Goal: Information Seeking & Learning: Learn about a topic

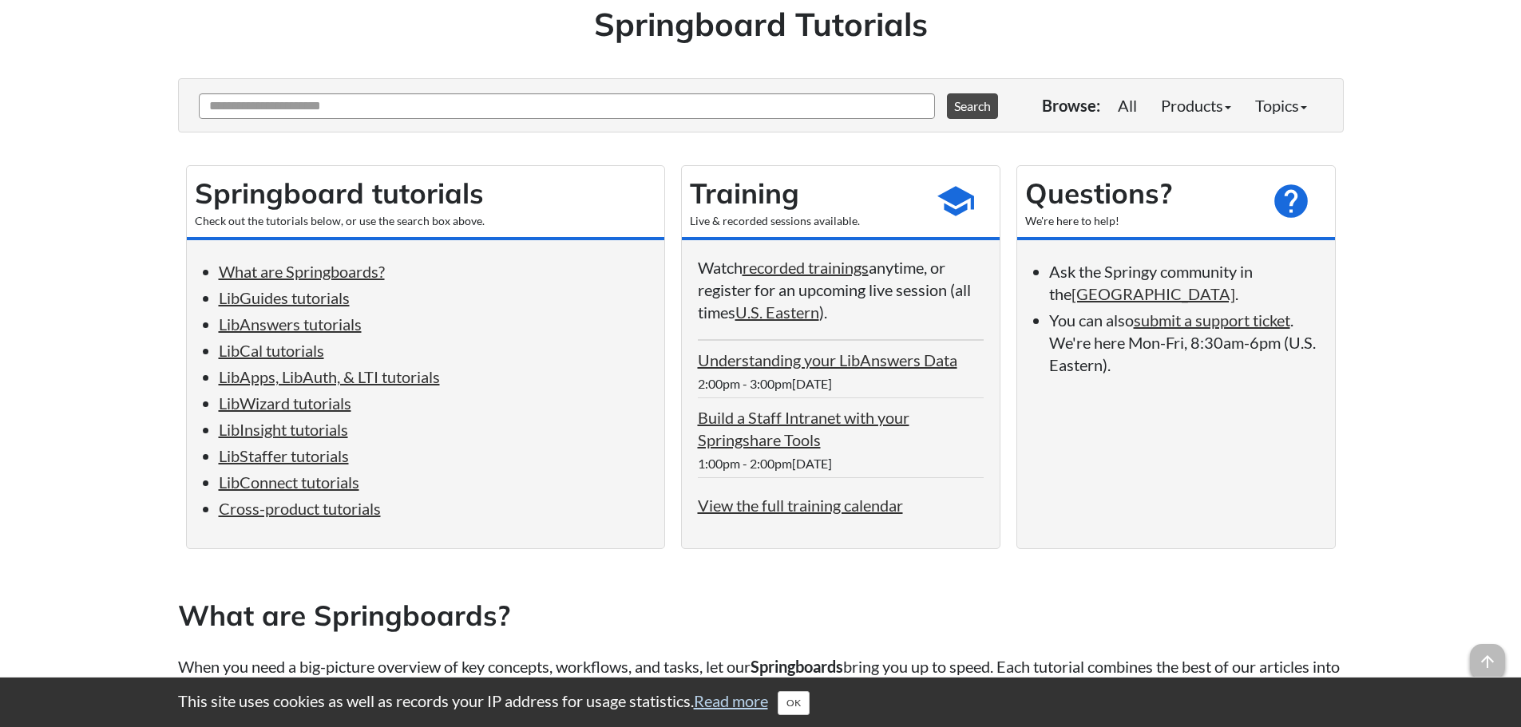
scroll to position [160, 0]
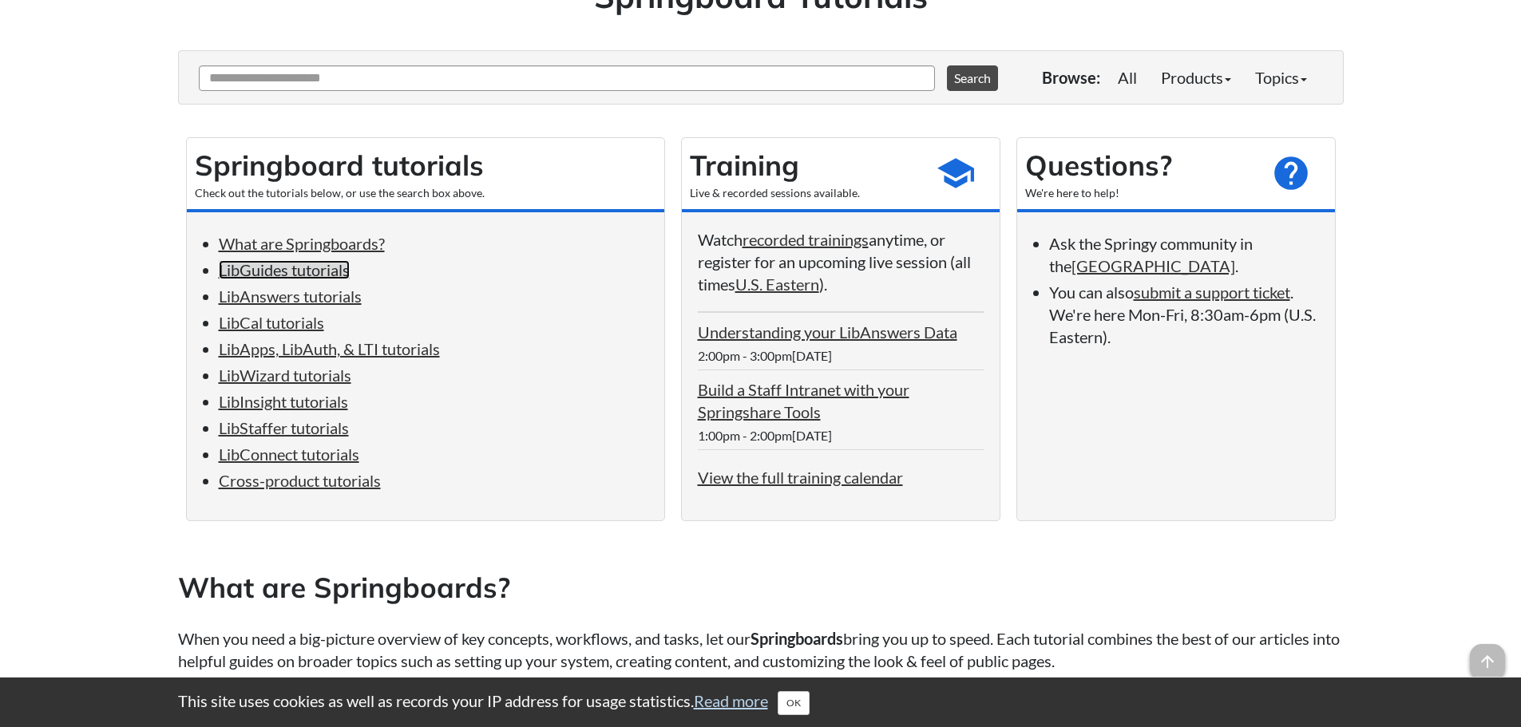
click at [279, 275] on link "LibGuides tutorials" at bounding box center [284, 269] width 131 height 19
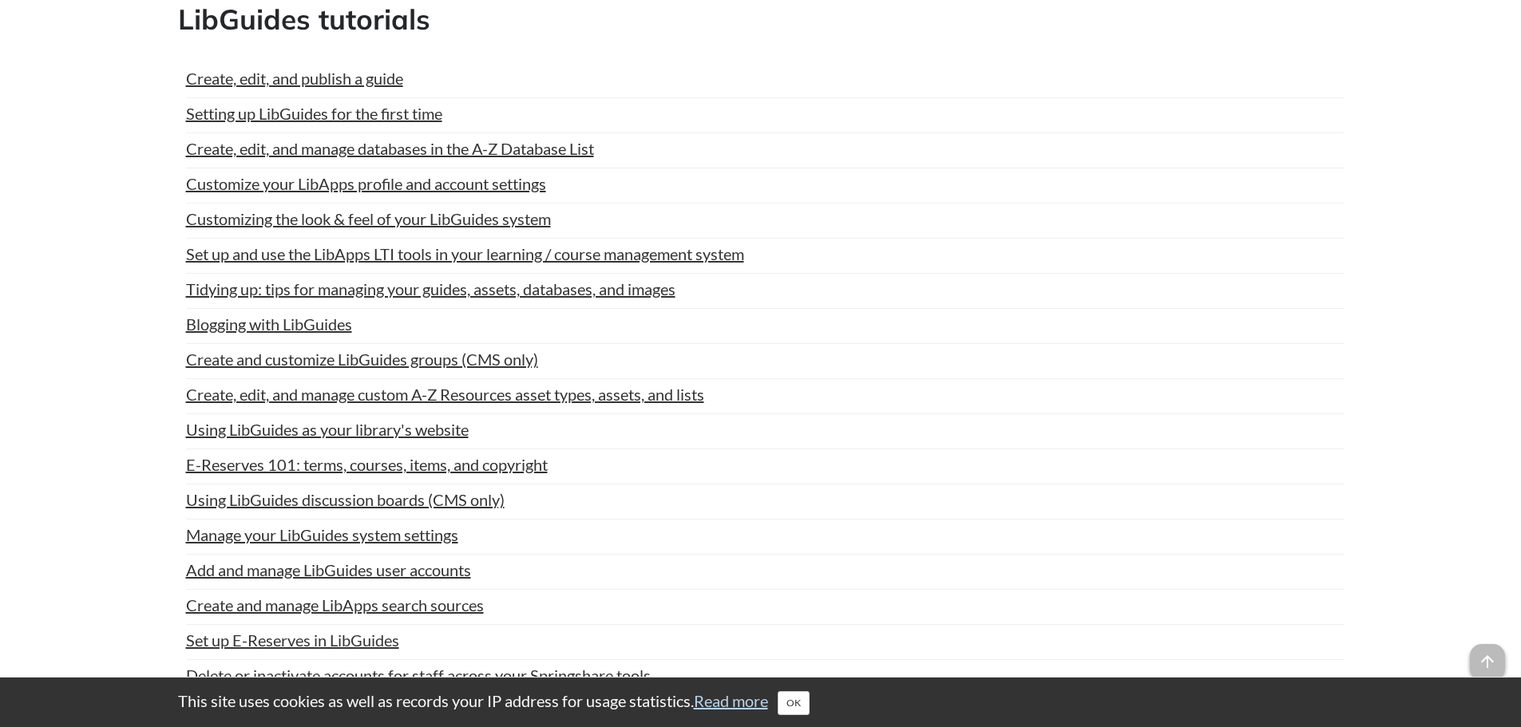
scroll to position [160, 0]
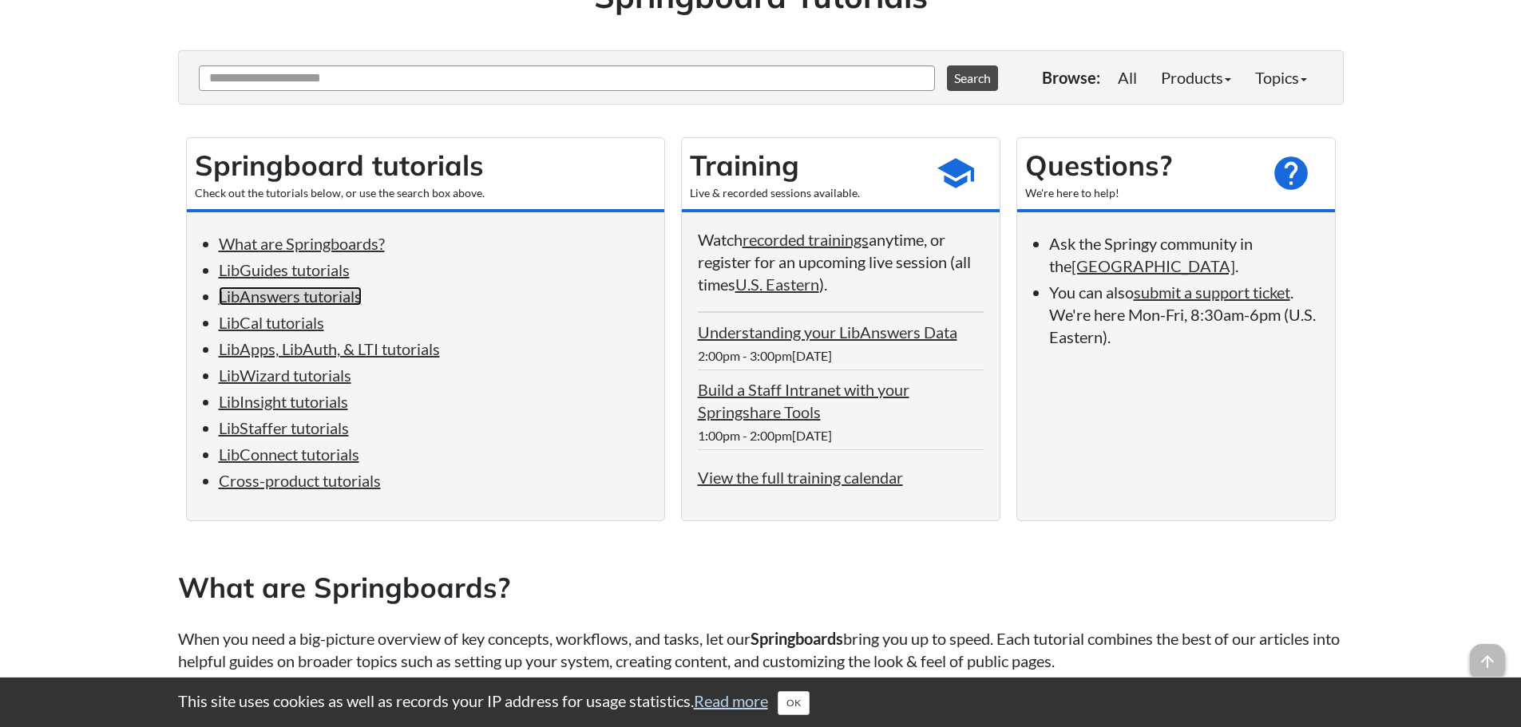
click at [271, 299] on link "LibAnswers tutorials" at bounding box center [290, 296] width 143 height 19
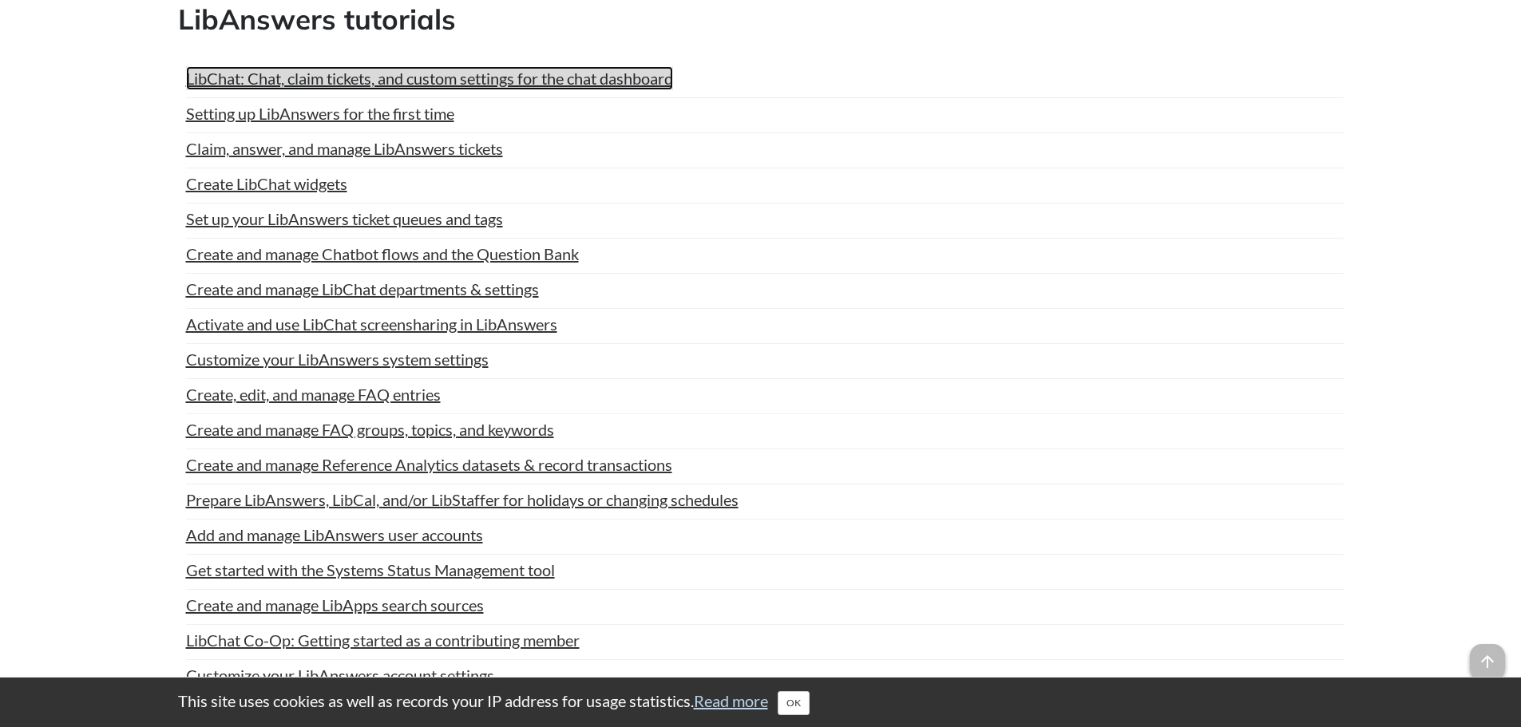
click at [223, 69] on link "LibChat: Chat, claim tickets, and custom settings for the chat dashboard" at bounding box center [429, 78] width 487 height 24
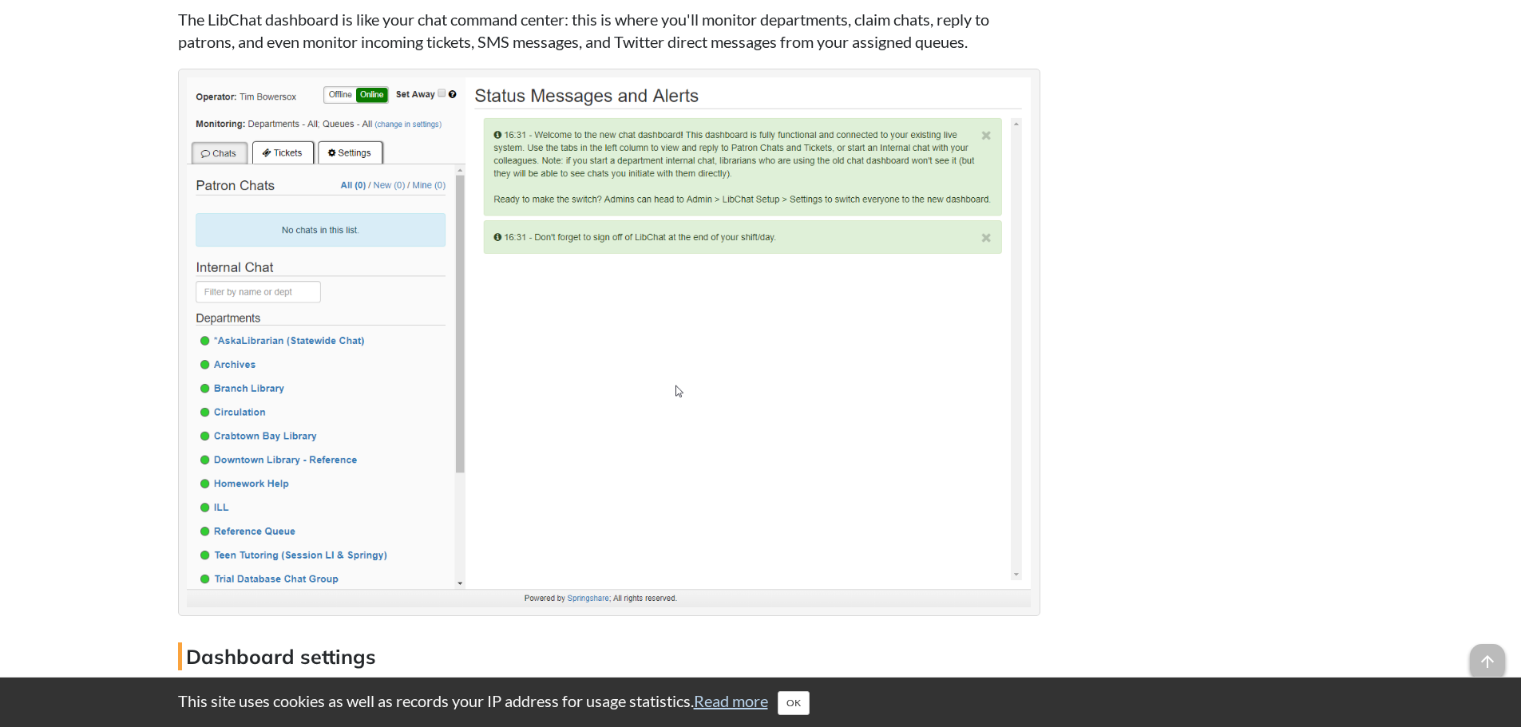
scroll to position [2874, 0]
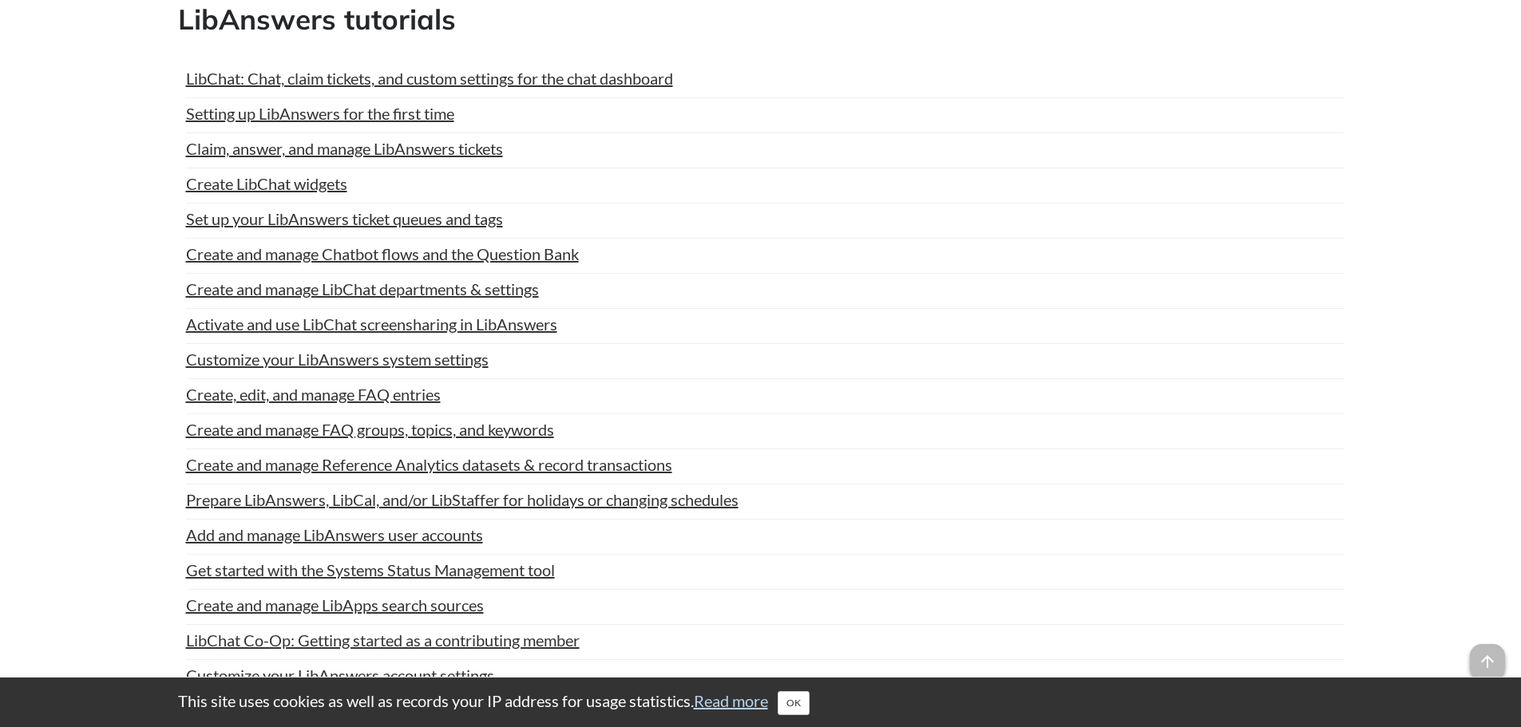
scroll to position [160, 0]
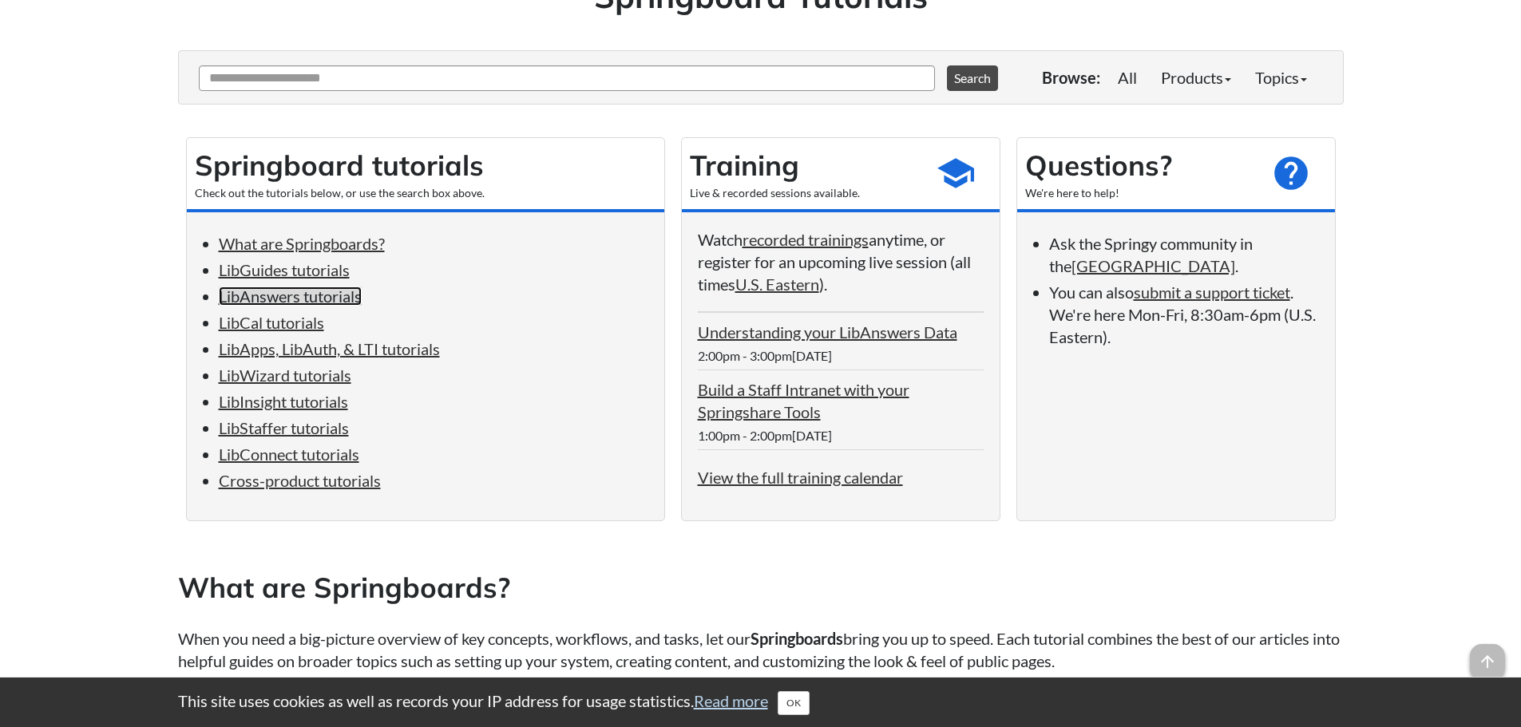
click at [308, 298] on link "LibAnswers tutorials" at bounding box center [290, 296] width 143 height 19
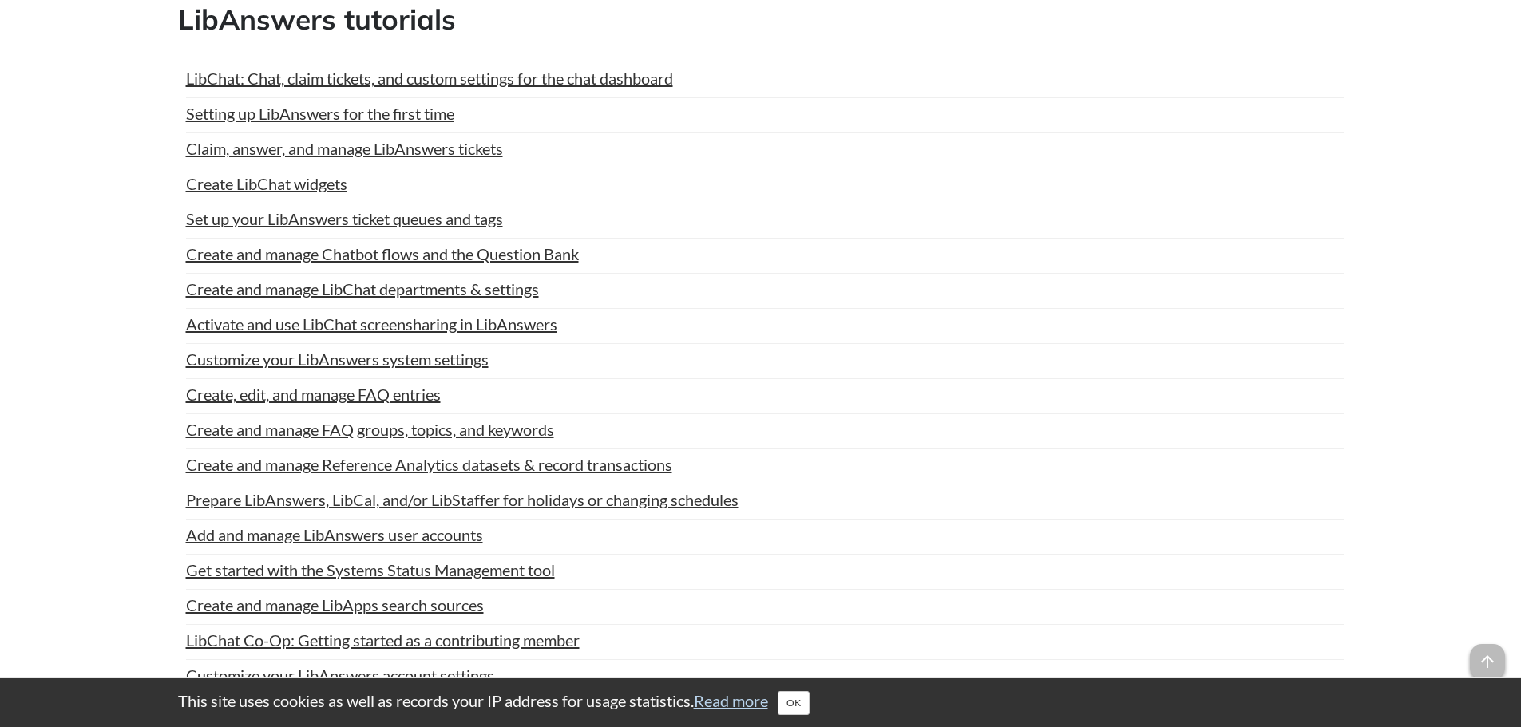
scroll to position [160, 0]
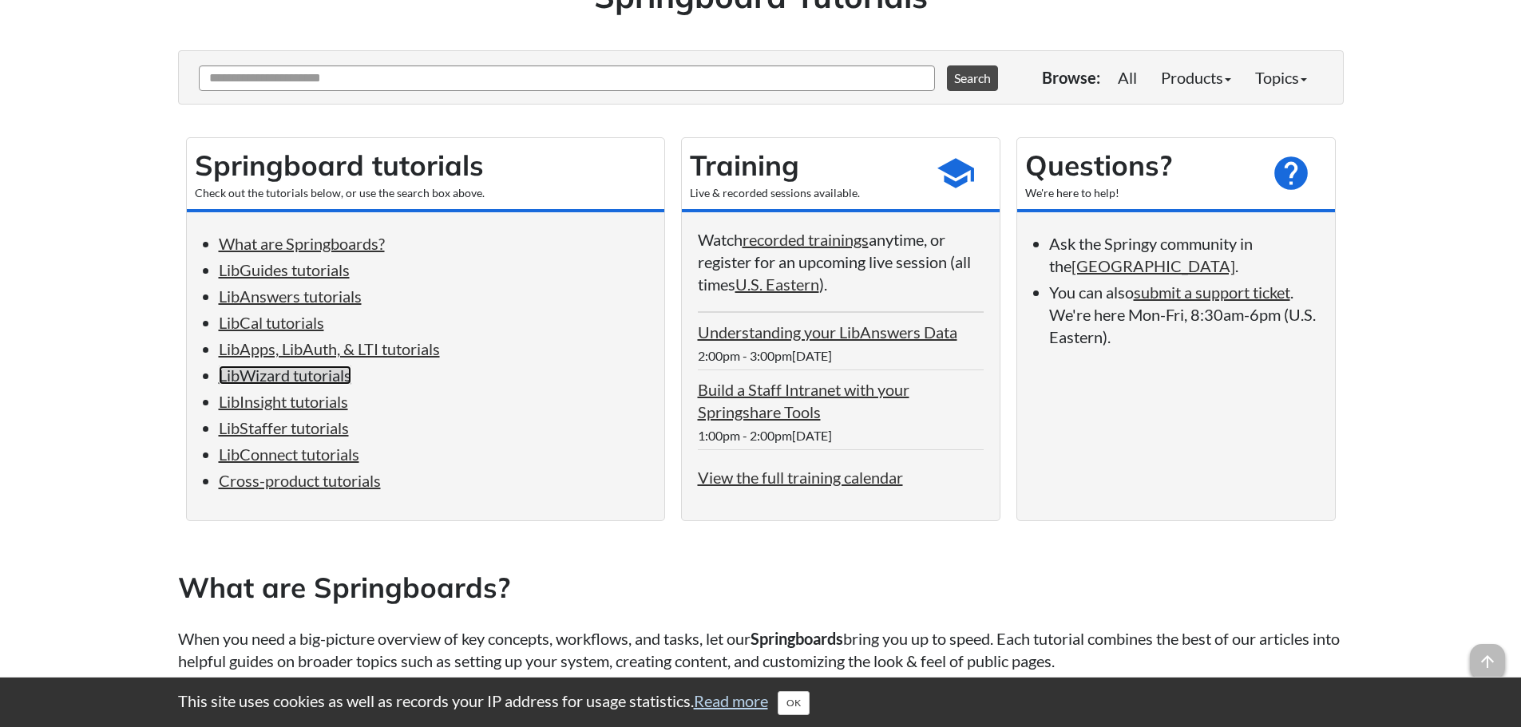
click at [330, 375] on link "LibWizard tutorials" at bounding box center [285, 375] width 133 height 19
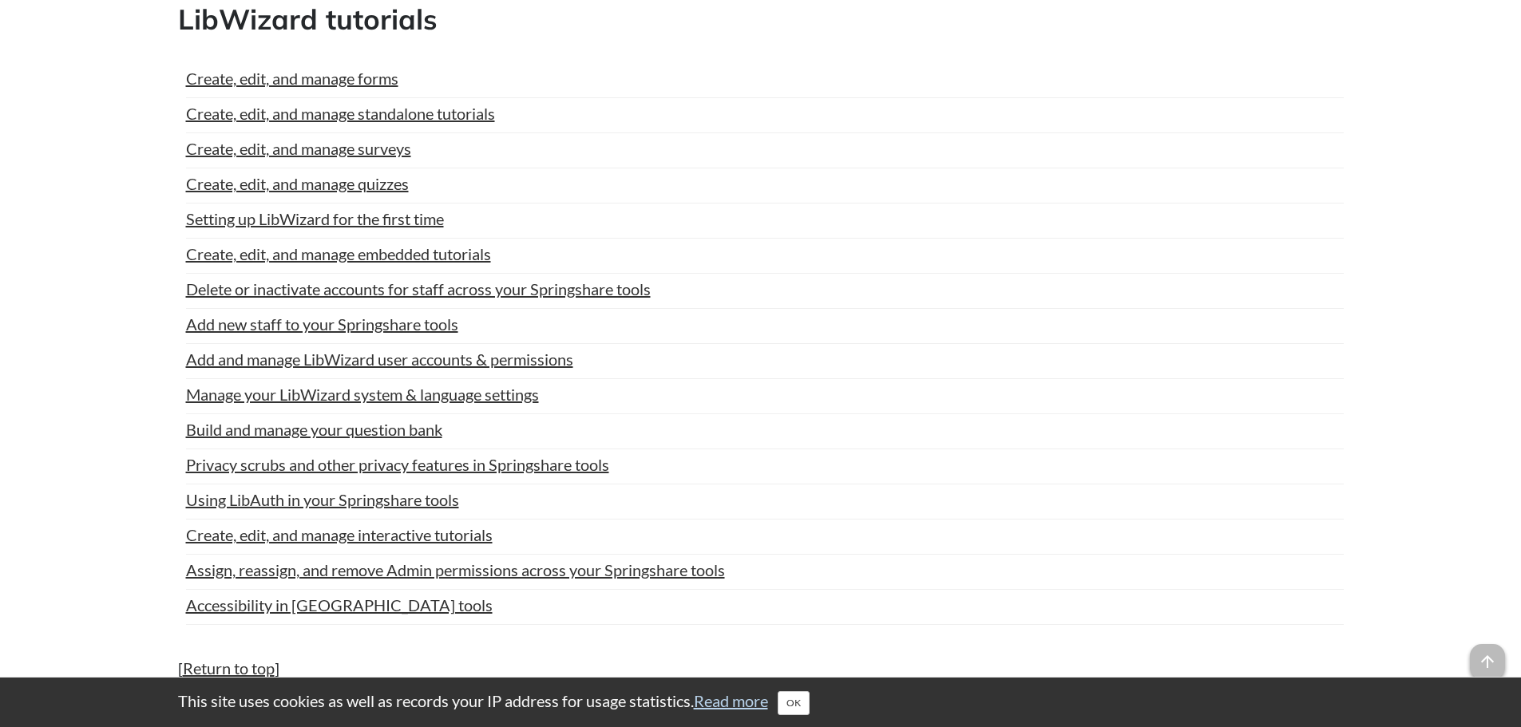
scroll to position [160, 0]
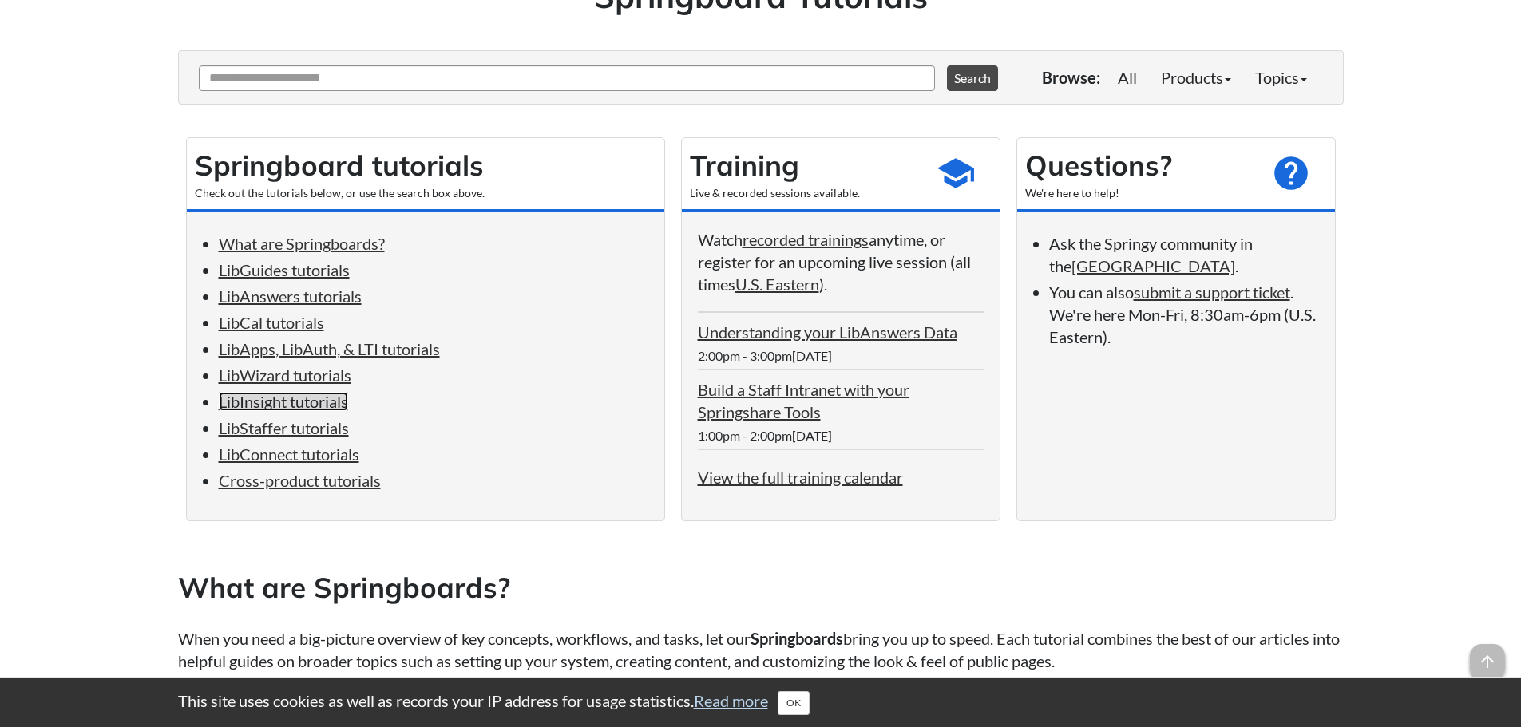
click at [270, 398] on link "LibInsight tutorials" at bounding box center [283, 401] width 129 height 19
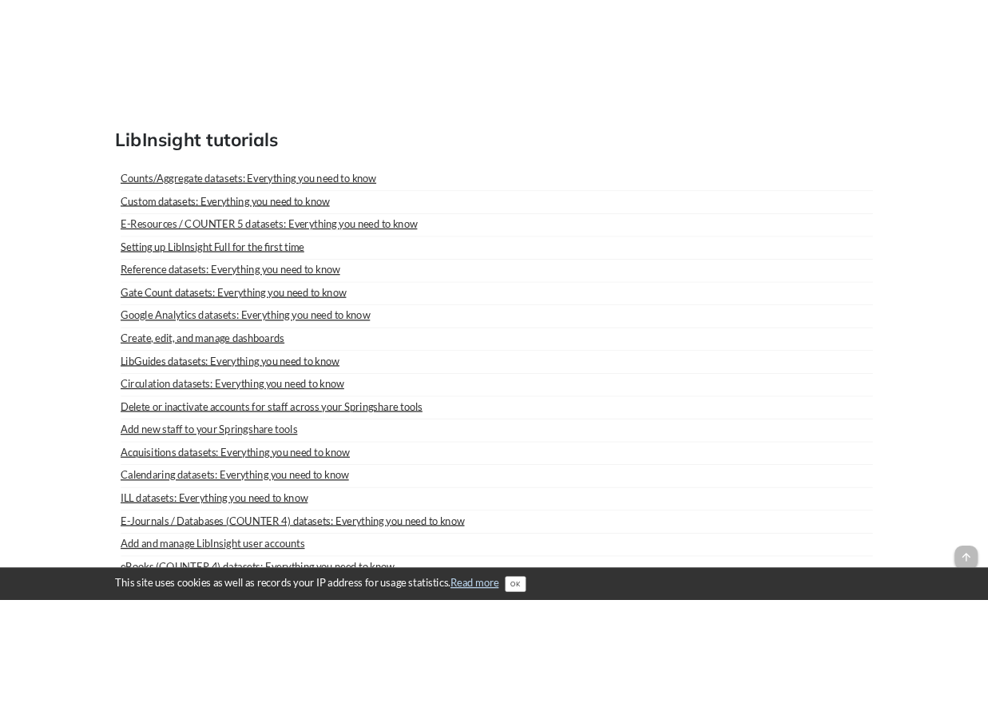
scroll to position [6029, 0]
